Goal: Check status: Check status

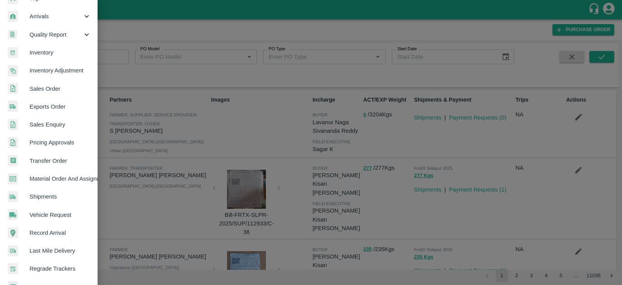
scroll to position [125, 0]
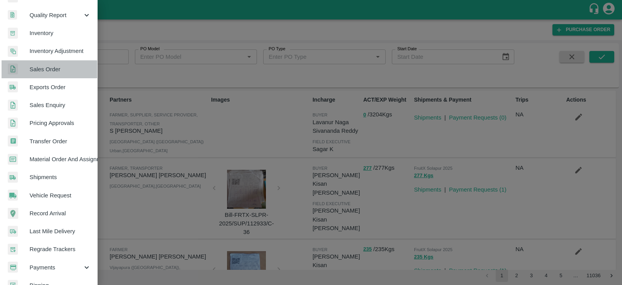
click at [61, 69] on span "Sales Order" at bounding box center [60, 69] width 61 height 9
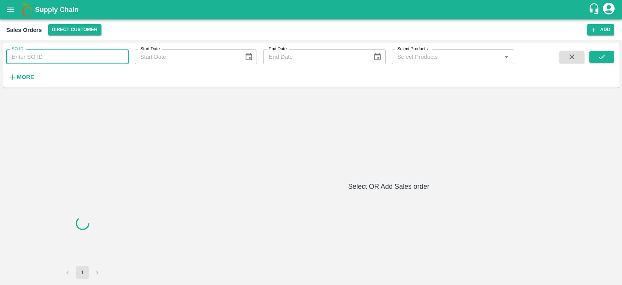
click at [45, 55] on input "SO ID" at bounding box center [67, 56] width 122 height 15
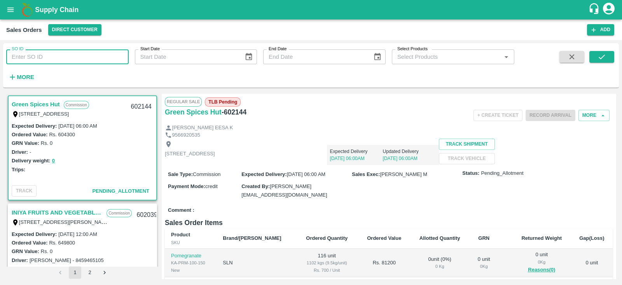
click at [44, 54] on input "SO ID" at bounding box center [67, 56] width 122 height 15
type input "60"
click at [9, 16] on button "open drawer" at bounding box center [11, 10] width 18 height 18
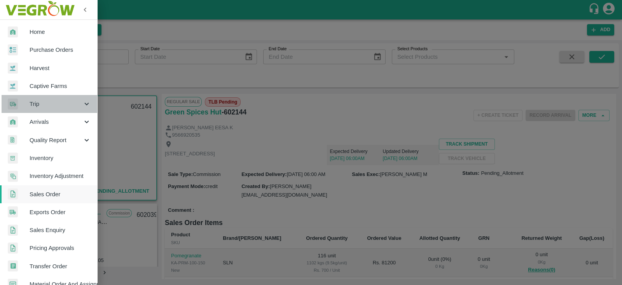
click at [63, 108] on div "Trip" at bounding box center [48, 104] width 97 height 18
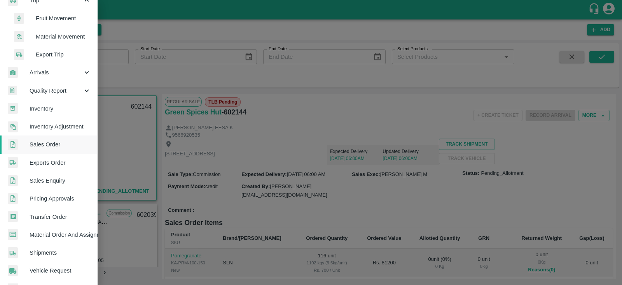
scroll to position [64, 0]
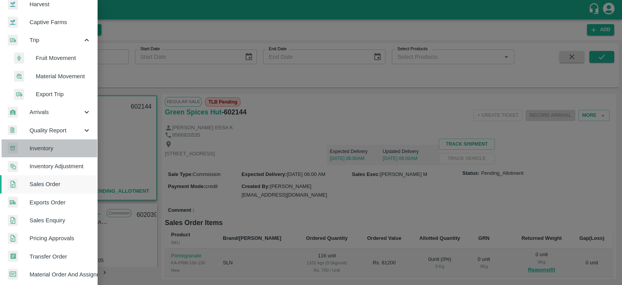
click at [62, 151] on span "Inventory" at bounding box center [60, 148] width 61 height 9
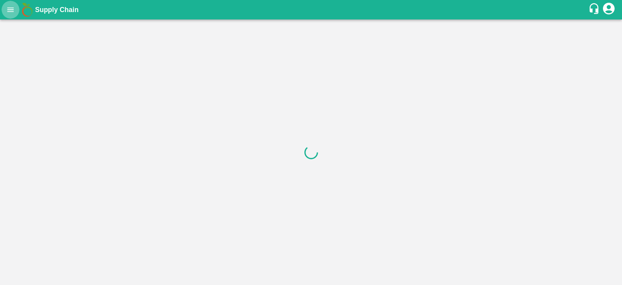
click at [12, 8] on icon "open drawer" at bounding box center [10, 9] width 7 height 4
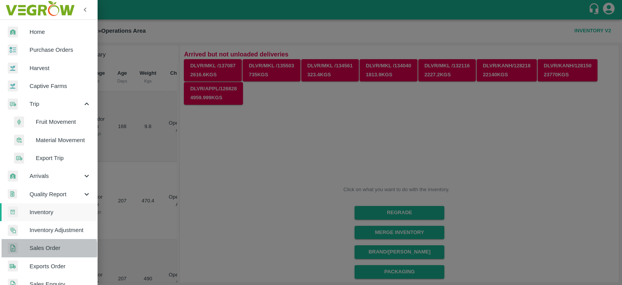
click at [44, 248] on span "Sales Order" at bounding box center [60, 247] width 61 height 9
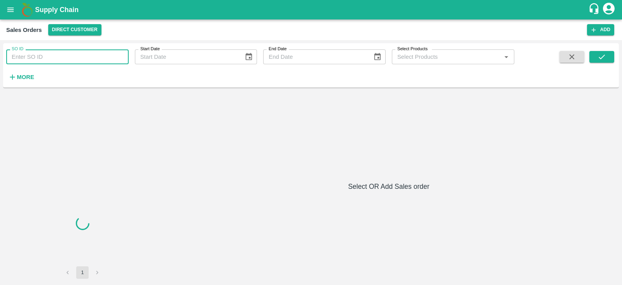
click at [70, 57] on input "SO ID" at bounding box center [67, 56] width 122 height 15
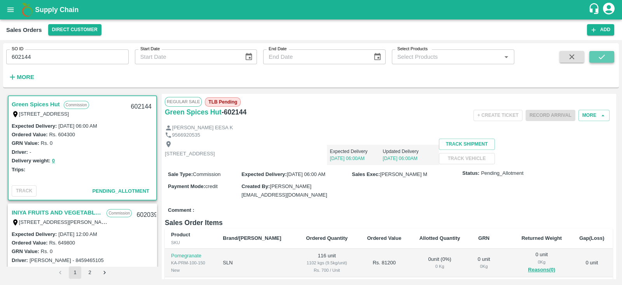
click at [604, 58] on icon "submit" at bounding box center [602, 56] width 9 height 9
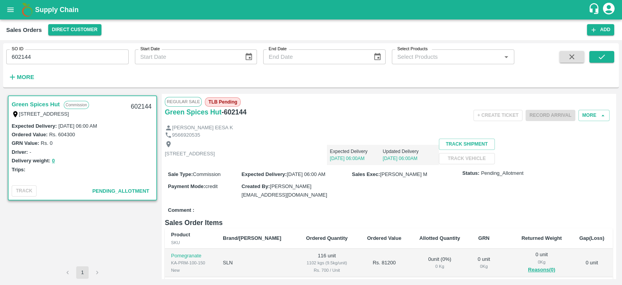
click at [115, 124] on div "Expected Delivery : [DATE] 06:00 AM" at bounding box center [83, 125] width 142 height 9
click at [124, 188] on span "Pending_Allotment" at bounding box center [120, 191] width 57 height 6
click at [115, 191] on span "Pending_Allotment" at bounding box center [120, 191] width 57 height 6
click at [86, 102] on p "Commission" at bounding box center [76, 105] width 25 height 8
click at [134, 193] on span "Pending_Allotment" at bounding box center [120, 191] width 57 height 6
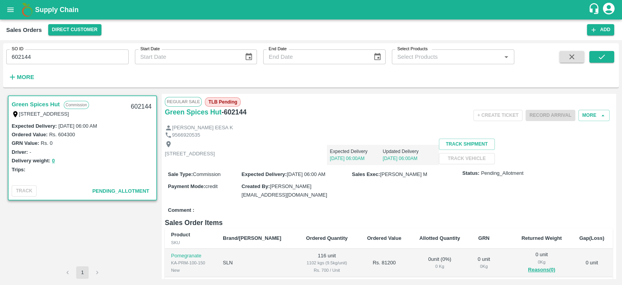
click at [17, 58] on input "602144" at bounding box center [67, 56] width 122 height 15
type input "602144"
click at [4, 7] on button "open drawer" at bounding box center [11, 10] width 18 height 18
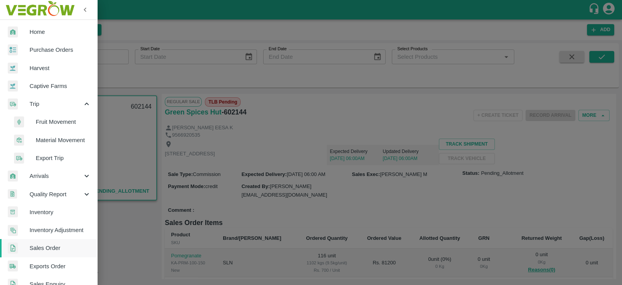
click at [72, 136] on span "Material Movement" at bounding box center [63, 140] width 55 height 9
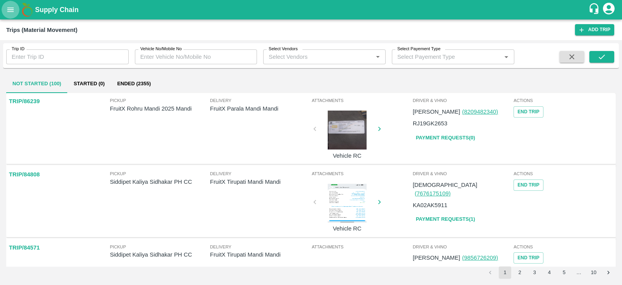
click at [9, 7] on icon "open drawer" at bounding box center [10, 9] width 7 height 4
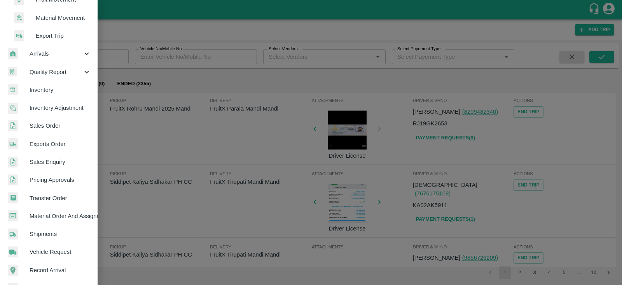
scroll to position [123, 0]
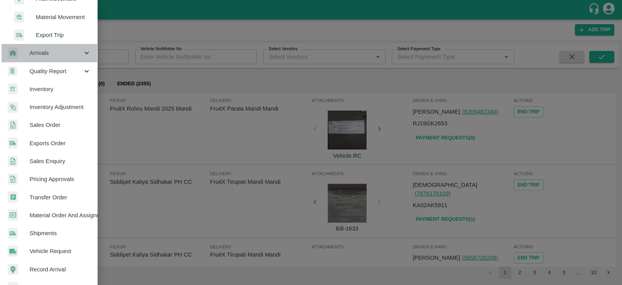
click at [77, 49] on span "Arrivals" at bounding box center [56, 53] width 53 height 9
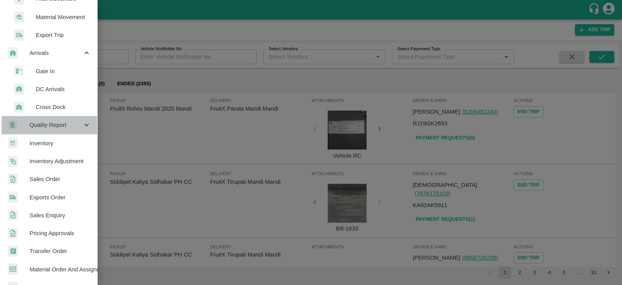
click at [71, 127] on span "Quality Report" at bounding box center [56, 125] width 53 height 9
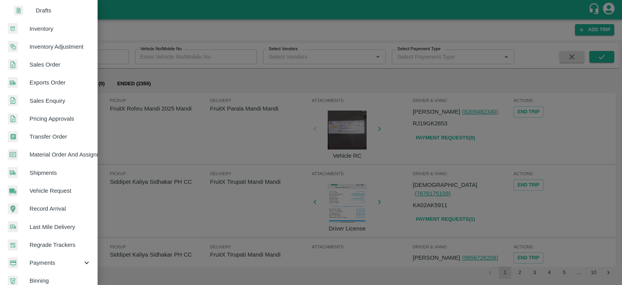
scroll to position [292, 0]
click at [62, 154] on span "Material Order And Assignment" at bounding box center [60, 154] width 61 height 9
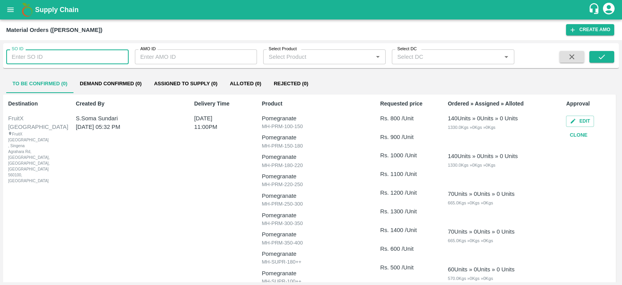
click at [90, 57] on input "SO ID" at bounding box center [67, 56] width 122 height 15
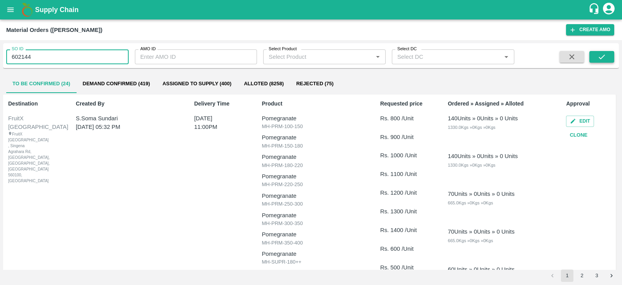
type input "602144"
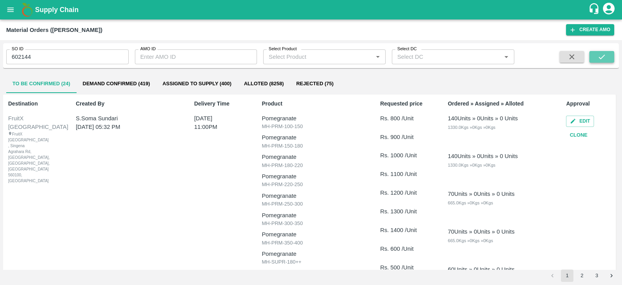
click at [603, 53] on icon "submit" at bounding box center [602, 56] width 9 height 9
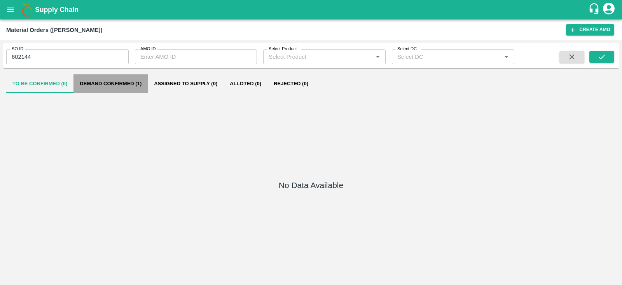
click at [131, 86] on button "Demand Confirmed (1)" at bounding box center [110, 83] width 74 height 19
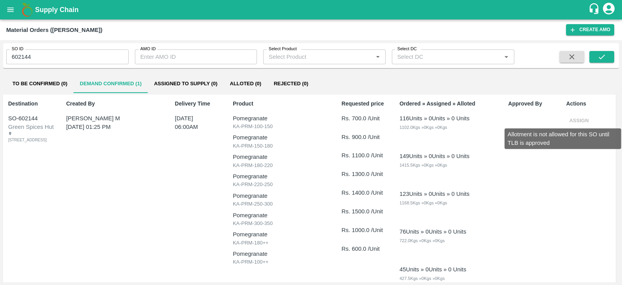
click at [576, 121] on span "Assign" at bounding box center [579, 120] width 26 height 6
click at [569, 123] on div "Allotment is not allowed for this SO until TLB is approved" at bounding box center [563, 136] width 118 height 27
